Goal: Transaction & Acquisition: Purchase product/service

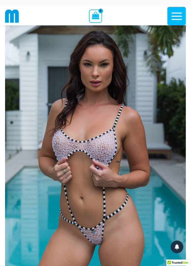
scroll to position [21, 0]
click at [107, 141] on img at bounding box center [95, 152] width 181 height 271
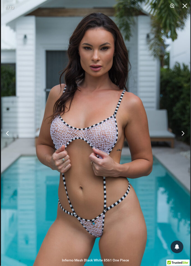
click at [183, 145] on button "Next" at bounding box center [181, 132] width 19 height 25
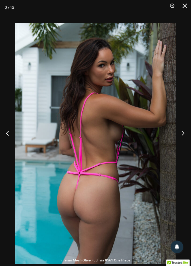
click at [182, 144] on button "Next" at bounding box center [181, 132] width 19 height 25
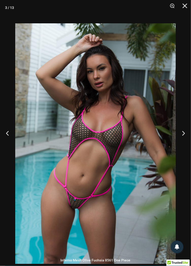
click at [154, 107] on img at bounding box center [95, 143] width 160 height 240
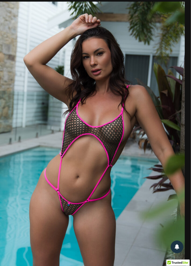
click at [180, 150] on img at bounding box center [92, 140] width 185 height 277
click at [182, 146] on button "Next" at bounding box center [181, 132] width 19 height 25
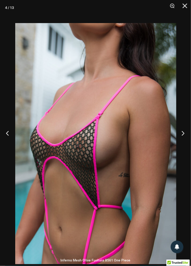
click at [182, 142] on button "Next" at bounding box center [181, 132] width 19 height 25
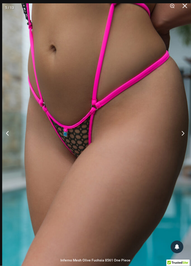
click at [184, 145] on button "Next" at bounding box center [181, 132] width 19 height 25
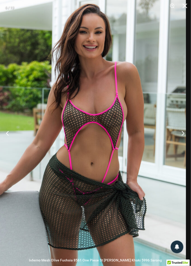
click at [183, 143] on button "Next" at bounding box center [181, 132] width 19 height 25
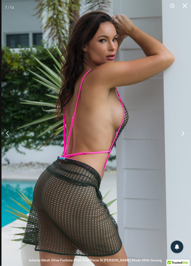
click at [184, 142] on button "Next" at bounding box center [181, 132] width 19 height 25
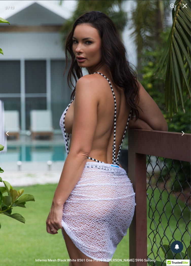
click at [181, 145] on button "Next" at bounding box center [181, 132] width 19 height 25
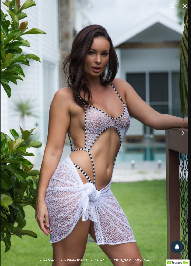
click at [182, 144] on button "Next" at bounding box center [181, 132] width 19 height 25
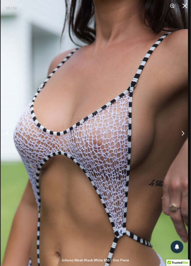
click at [182, 144] on button "Next" at bounding box center [181, 132] width 19 height 25
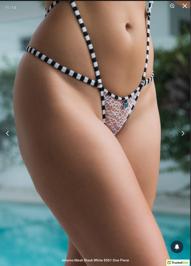
click at [181, 144] on button "Next" at bounding box center [181, 132] width 19 height 25
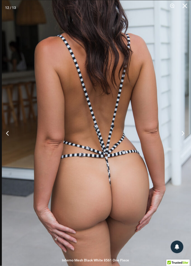
click at [182, 143] on button "Next" at bounding box center [181, 132] width 19 height 25
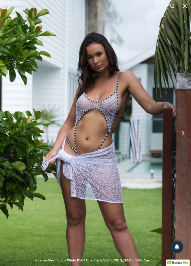
click at [180, 142] on button "Next" at bounding box center [181, 132] width 19 height 25
